Goal: Task Accomplishment & Management: Manage account settings

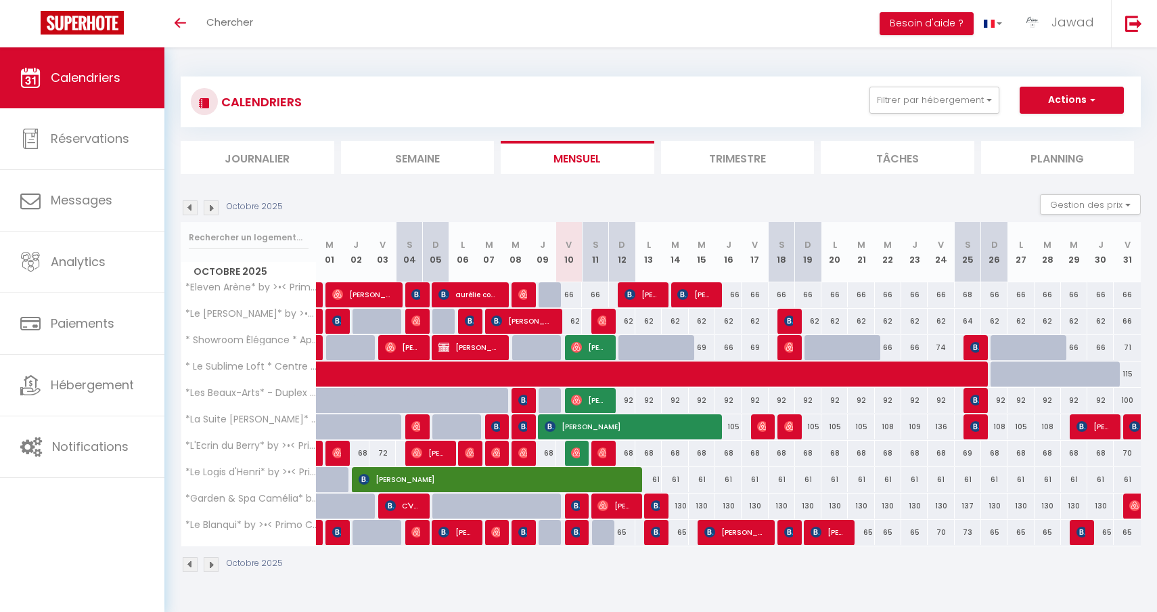
click at [578, 531] on img at bounding box center [576, 531] width 11 height 11
select select "OK"
select select "0"
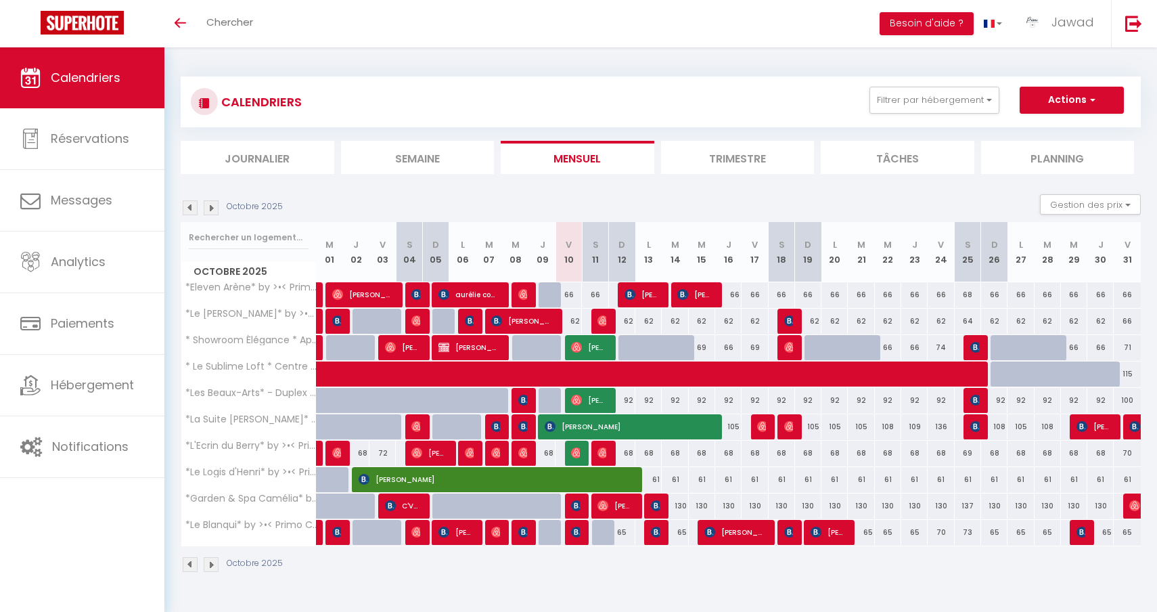
select select "1"
select select
select select "44582"
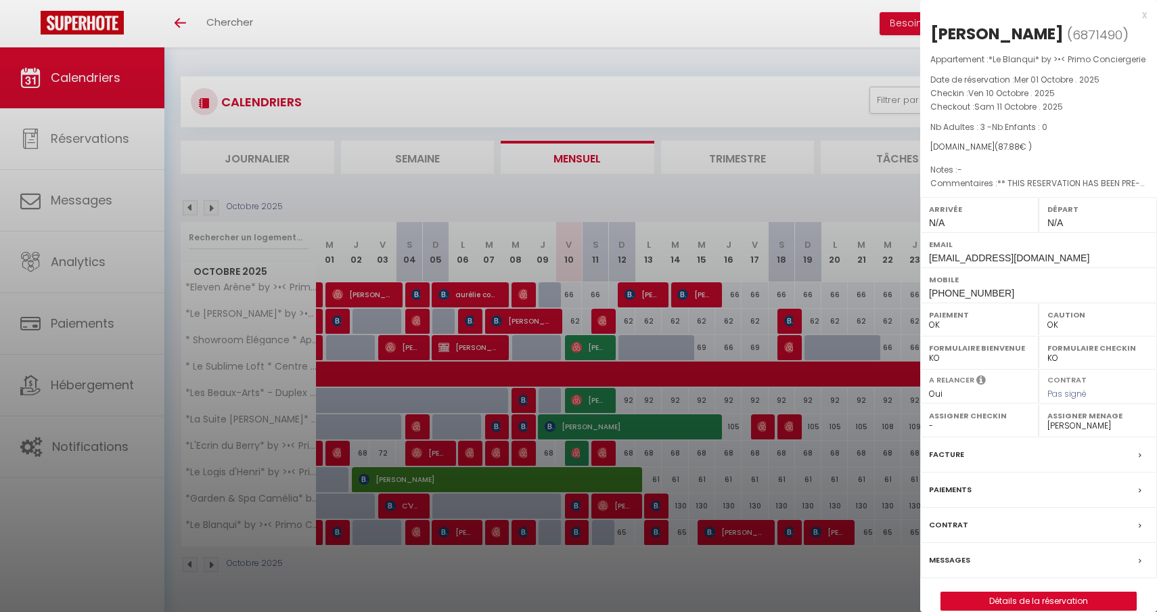
click at [854, 293] on div at bounding box center [578, 306] width 1157 height 612
